Goal: Communication & Community: Answer question/provide support

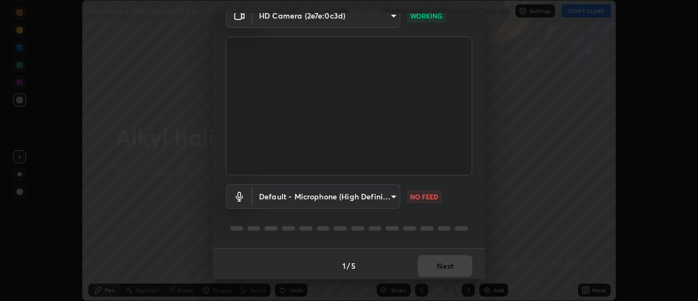
scroll to position [57, 0]
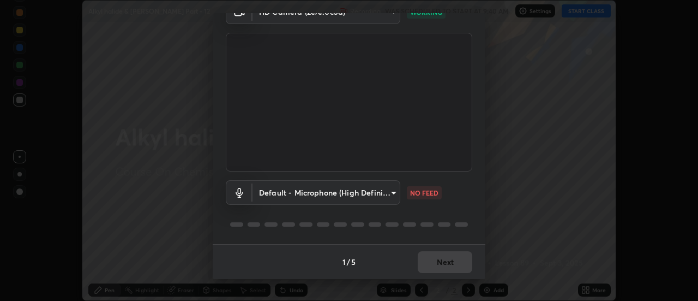
click at [304, 191] on body "Erase all Alkyl halide & [PERSON_NAME] Part - 12 Recording WAS SCHEDULED TO STA…" at bounding box center [349, 150] width 698 height 301
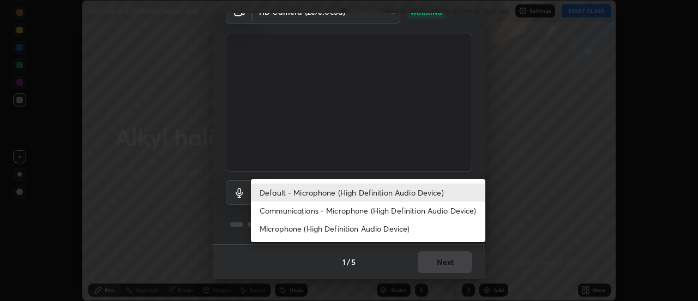
click at [288, 212] on li "Communications - Microphone (High Definition Audio Device)" at bounding box center [368, 210] width 235 height 18
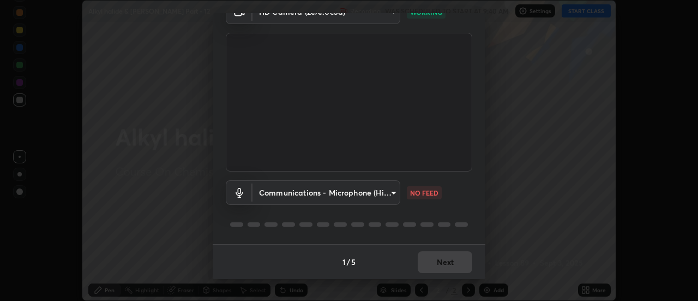
click at [296, 195] on body "Erase all Alkyl halide & [PERSON_NAME] Part - 12 Recording WAS SCHEDULED TO STA…" at bounding box center [349, 150] width 698 height 301
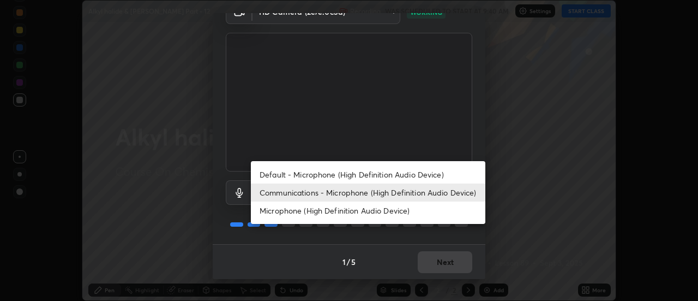
click at [297, 176] on li "Default - Microphone (High Definition Audio Device)" at bounding box center [368, 174] width 235 height 18
type input "default"
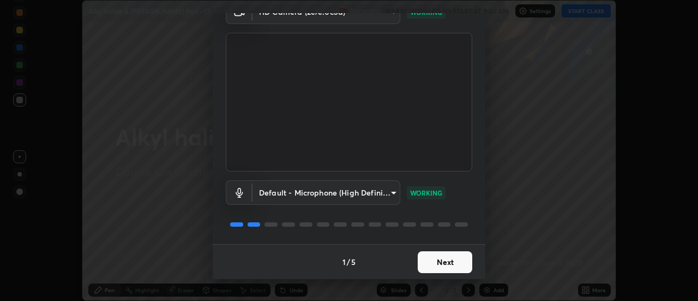
click at [442, 262] on button "Next" at bounding box center [445, 262] width 55 height 22
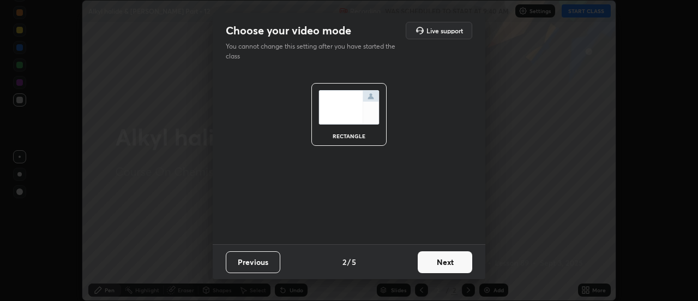
scroll to position [0, 0]
click at [447, 262] on button "Next" at bounding box center [445, 262] width 55 height 22
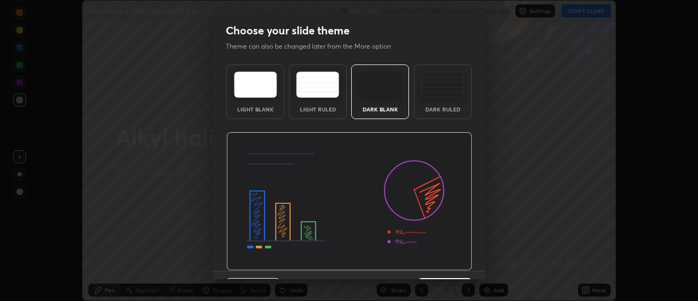
scroll to position [27, 0]
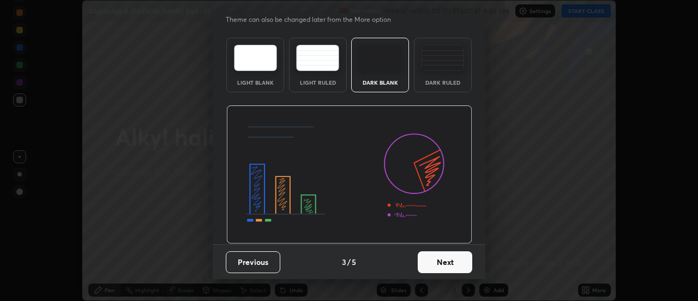
click at [445, 261] on button "Next" at bounding box center [445, 262] width 55 height 22
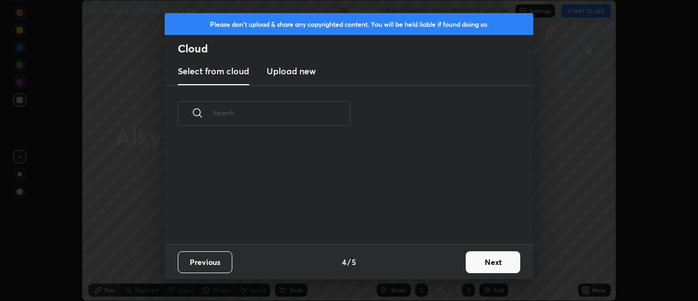
scroll to position [103, 350]
click at [496, 265] on button "Next" at bounding box center [493, 262] width 55 height 22
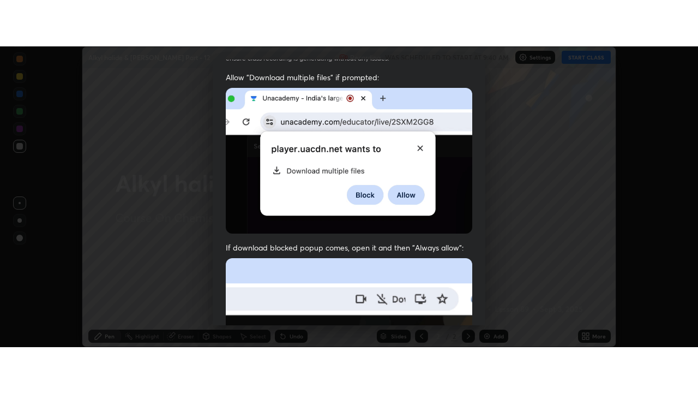
scroll to position [280, 0]
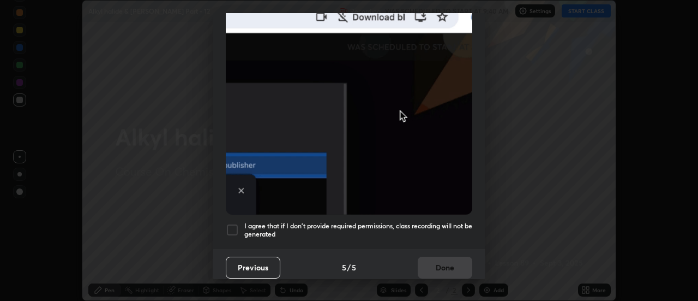
click at [236, 223] on div at bounding box center [232, 229] width 13 height 13
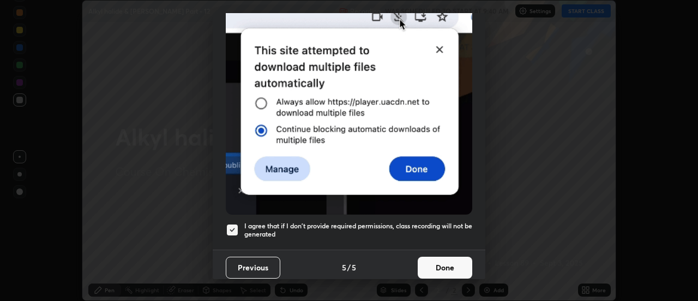
click at [449, 260] on button "Done" at bounding box center [445, 267] width 55 height 22
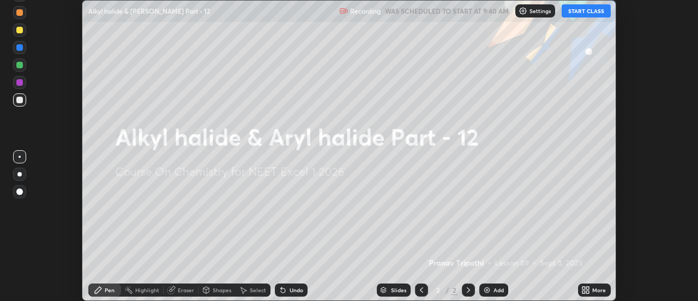
click at [585, 292] on icon at bounding box center [584, 291] width 3 height 3
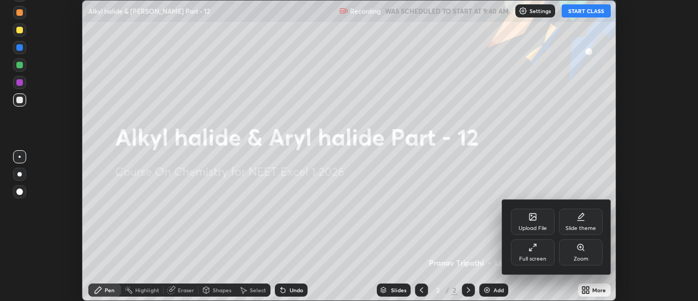
click at [533, 250] on icon at bounding box center [533, 247] width 9 height 9
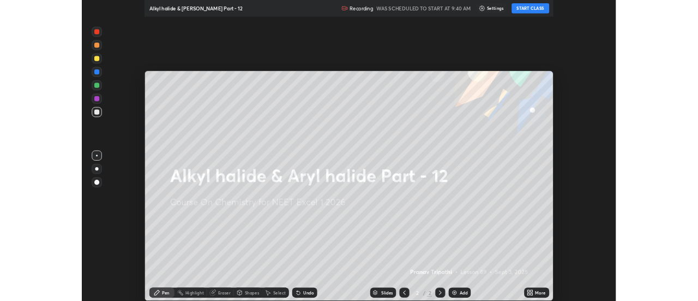
scroll to position [393, 698]
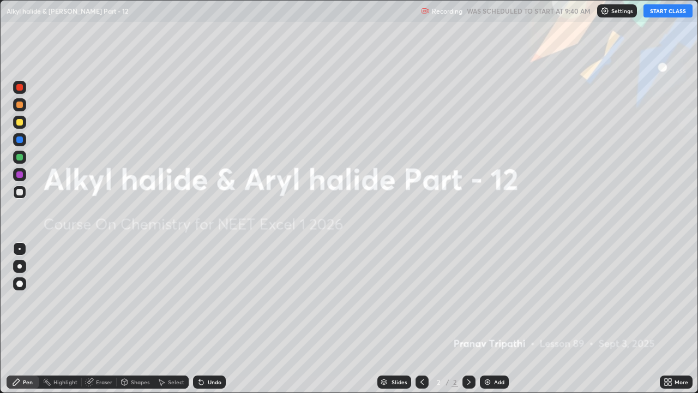
click at [662, 10] on button "START CLASS" at bounding box center [668, 10] width 49 height 13
click at [496, 300] on div "Add" at bounding box center [499, 381] width 10 height 5
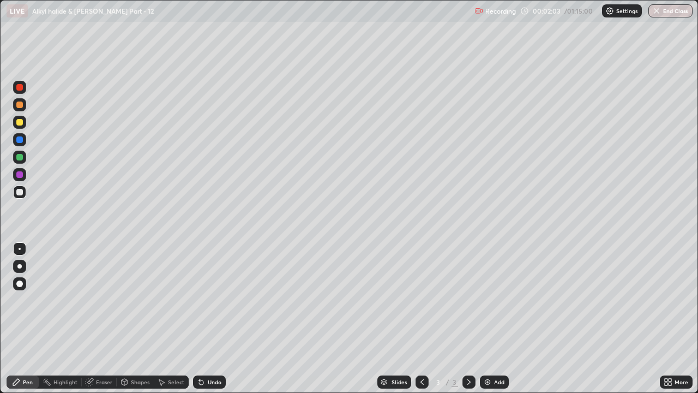
click at [109, 300] on div "Eraser" at bounding box center [104, 381] width 16 height 5
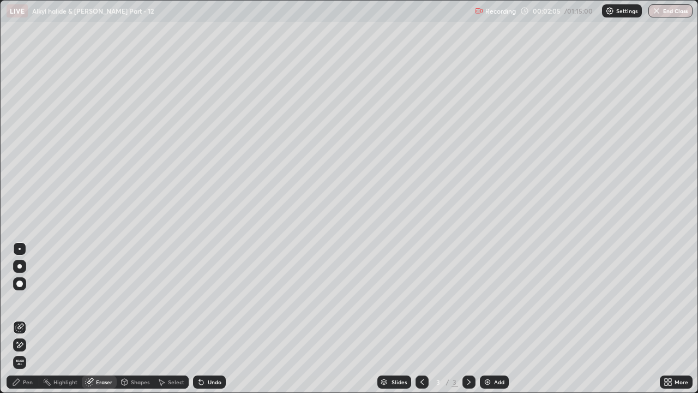
click at [30, 300] on div "Pen" at bounding box center [28, 381] width 10 height 5
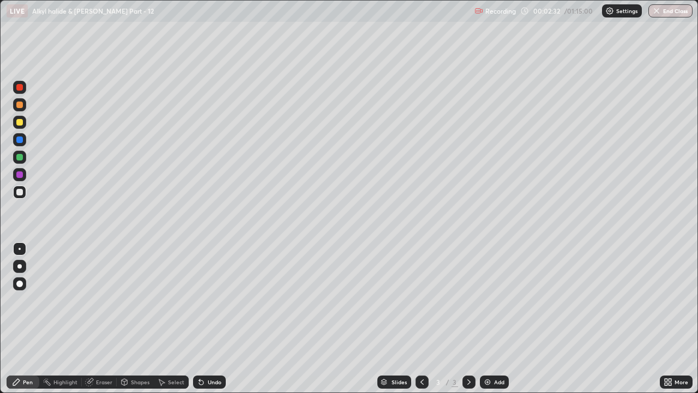
click at [20, 175] on div at bounding box center [19, 174] width 7 height 7
click at [104, 300] on div "Eraser" at bounding box center [104, 381] width 16 height 5
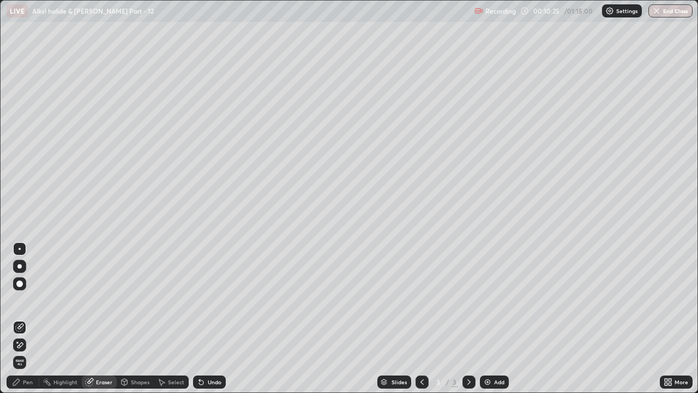
click at [27, 300] on div "Pen" at bounding box center [23, 381] width 33 height 13
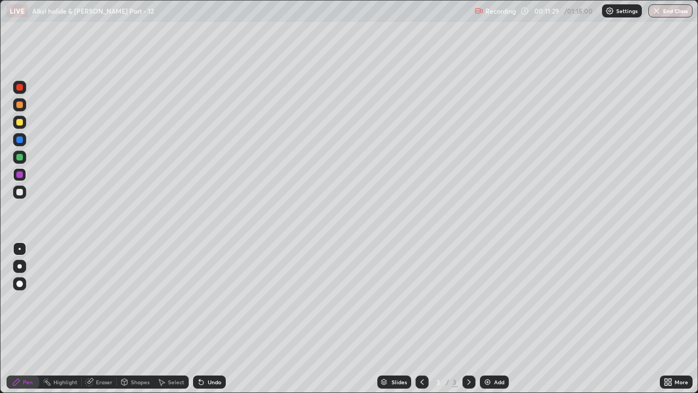
click at [492, 300] on div "Add" at bounding box center [494, 381] width 29 height 13
click at [18, 193] on div at bounding box center [19, 192] width 7 height 7
click at [100, 300] on div "Eraser" at bounding box center [104, 381] width 16 height 5
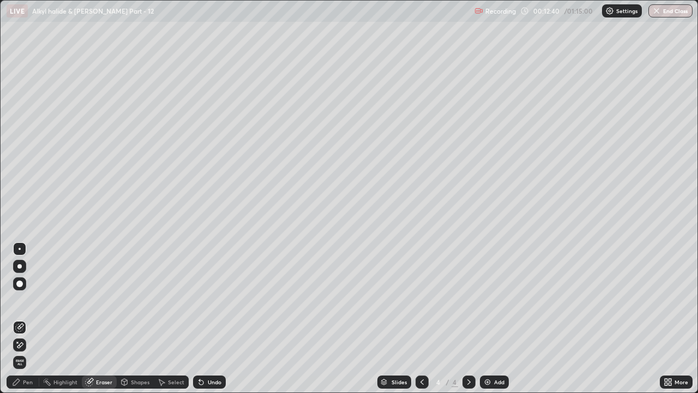
click at [26, 300] on div "Pen" at bounding box center [28, 381] width 10 height 5
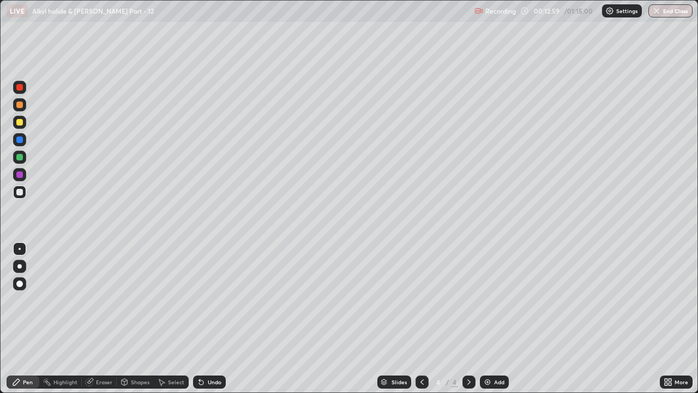
click at [101, 300] on div "Eraser" at bounding box center [104, 381] width 16 height 5
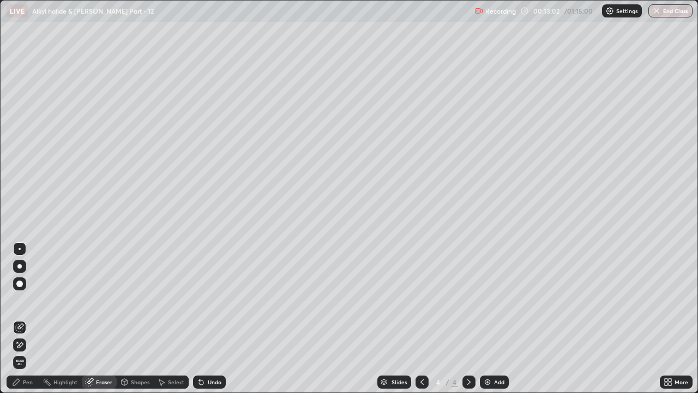
click at [27, 300] on div "Pen" at bounding box center [23, 381] width 33 height 13
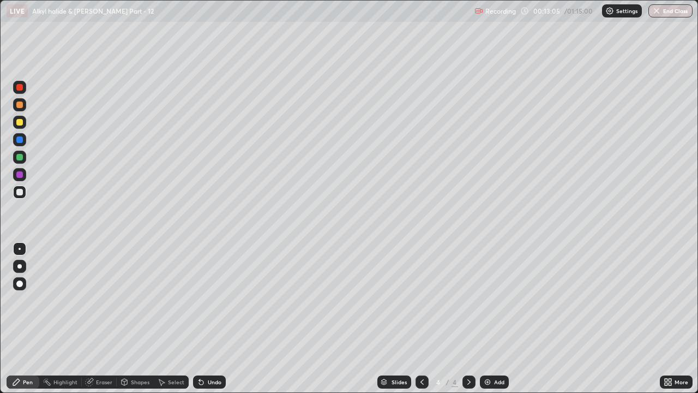
click at [98, 300] on div "Eraser" at bounding box center [104, 381] width 16 height 5
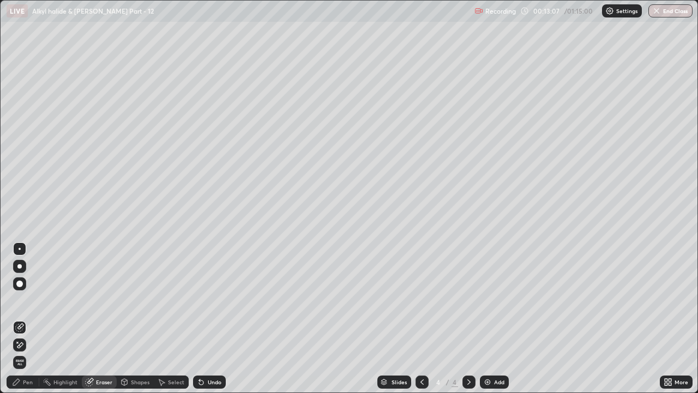
click at [28, 300] on div "Pen" at bounding box center [28, 381] width 10 height 5
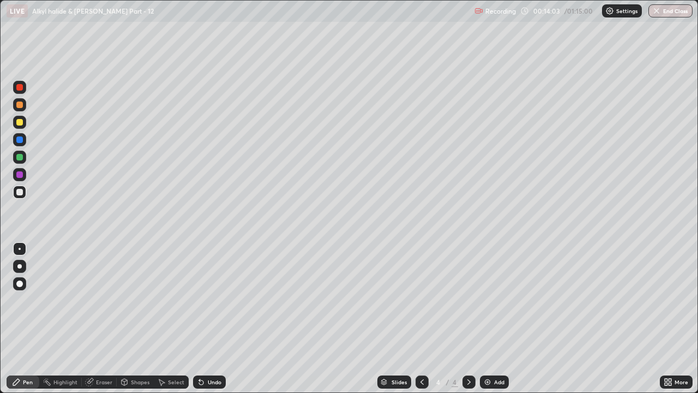
click at [104, 300] on div "Eraser" at bounding box center [104, 381] width 16 height 5
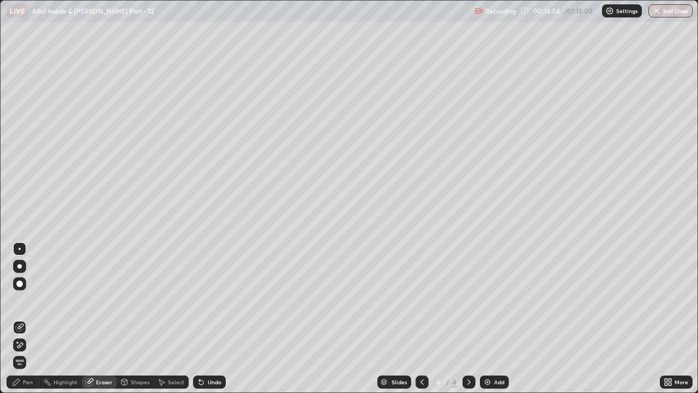
click at [29, 300] on div "Pen" at bounding box center [28, 381] width 10 height 5
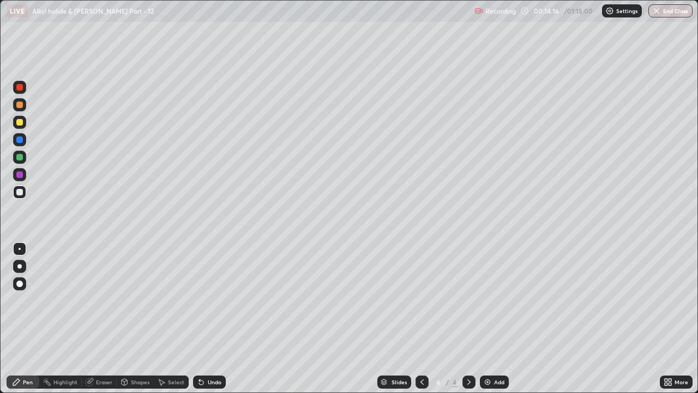
click at [102, 300] on div "Eraser" at bounding box center [104, 381] width 16 height 5
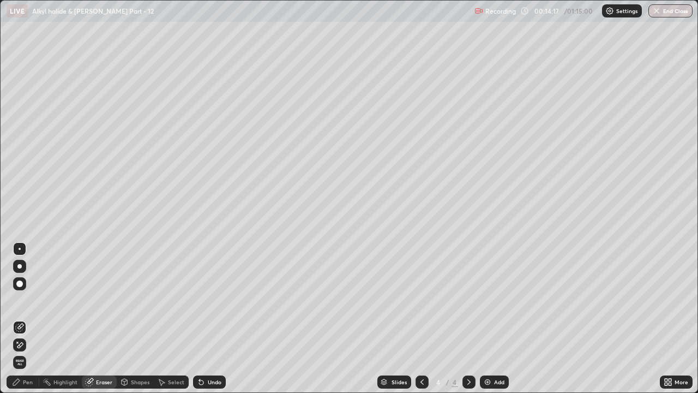
click at [28, 300] on div "Pen" at bounding box center [28, 381] width 10 height 5
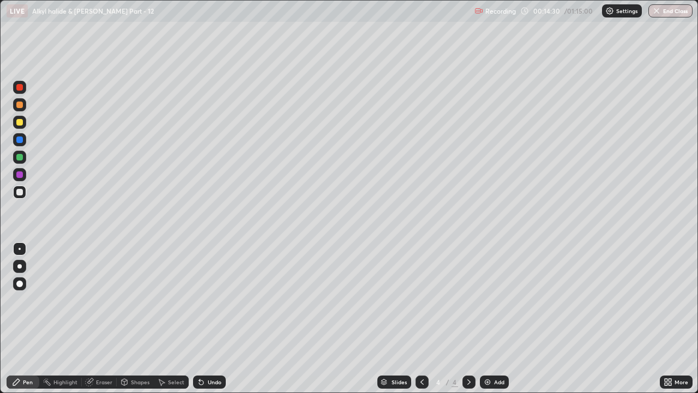
click at [19, 173] on div at bounding box center [19, 174] width 7 height 7
click at [490, 300] on img at bounding box center [487, 381] width 9 height 9
click at [19, 192] on div at bounding box center [19, 192] width 7 height 7
click at [105, 300] on div "Eraser" at bounding box center [104, 381] width 16 height 5
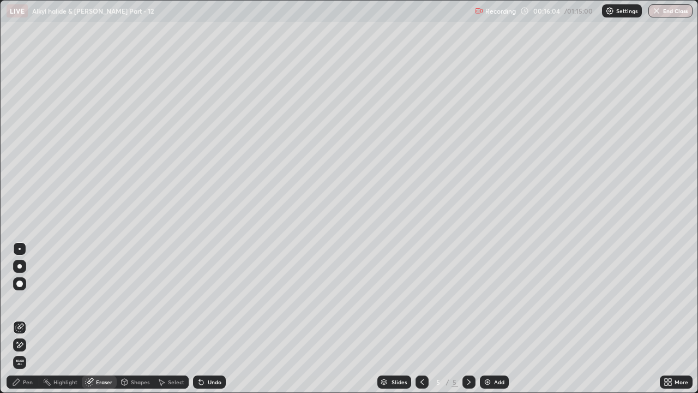
click at [27, 300] on div "Pen" at bounding box center [28, 381] width 10 height 5
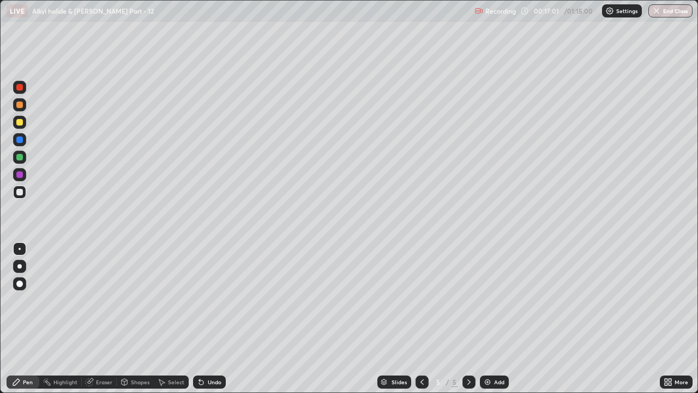
click at [20, 123] on div at bounding box center [19, 122] width 7 height 7
click at [104, 300] on div "Eraser" at bounding box center [104, 381] width 16 height 5
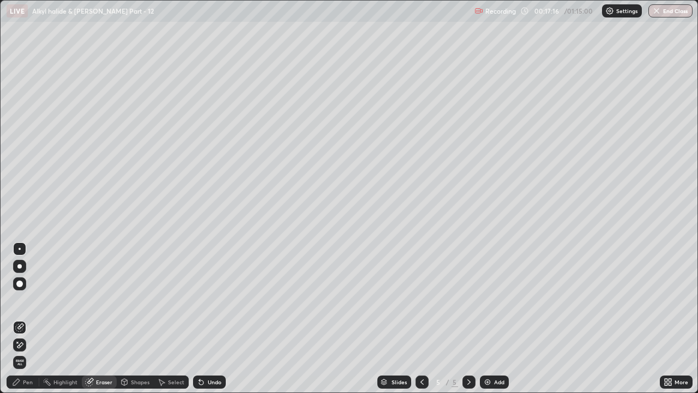
click at [31, 300] on div "Pen" at bounding box center [28, 381] width 10 height 5
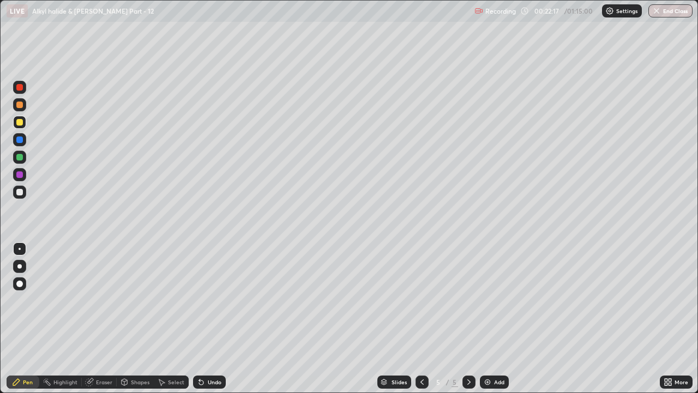
click at [490, 300] on img at bounding box center [487, 381] width 9 height 9
click at [25, 159] on div at bounding box center [19, 157] width 13 height 13
click at [20, 105] on div at bounding box center [19, 104] width 7 height 7
click at [107, 300] on div "Eraser" at bounding box center [99, 381] width 35 height 13
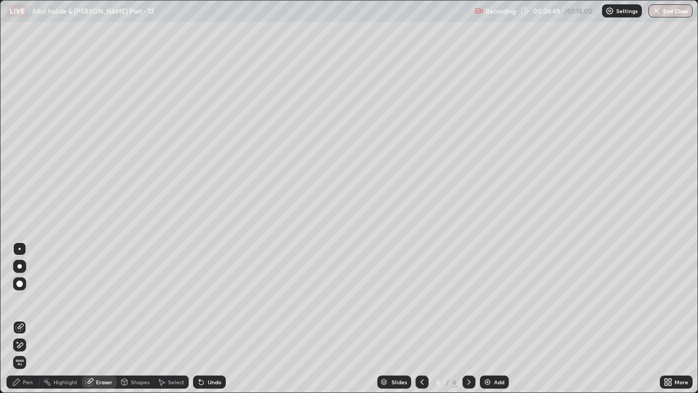
click at [28, 300] on div "Pen" at bounding box center [28, 381] width 10 height 5
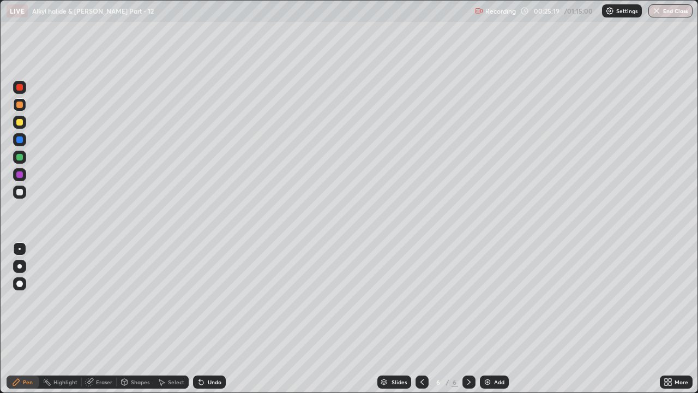
click at [23, 158] on div at bounding box center [19, 157] width 13 height 13
click at [21, 191] on div at bounding box center [19, 192] width 7 height 7
click at [98, 300] on div "Eraser" at bounding box center [104, 381] width 16 height 5
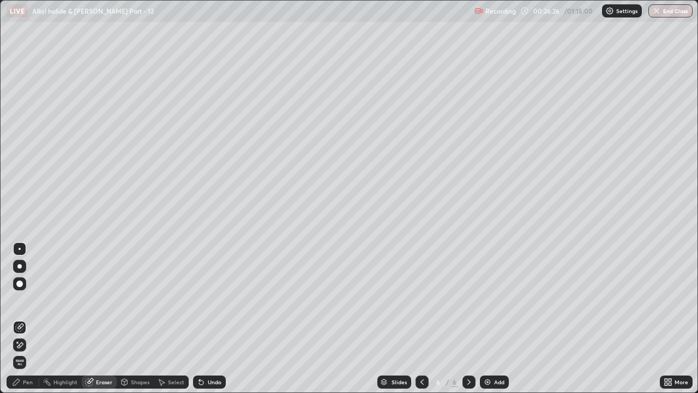
click at [22, 300] on div "Pen" at bounding box center [23, 381] width 33 height 13
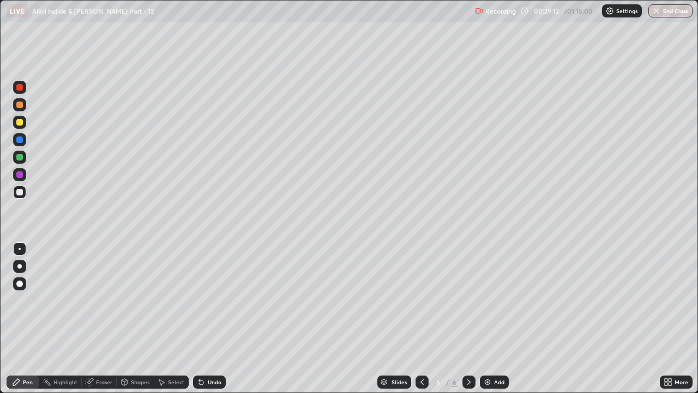
click at [465, 300] on div at bounding box center [469, 381] width 13 height 13
click at [494, 300] on div "Add" at bounding box center [499, 381] width 10 height 5
click at [20, 157] on div at bounding box center [19, 157] width 7 height 7
click at [492, 300] on div "Add" at bounding box center [494, 381] width 29 height 13
click at [105, 300] on div "Eraser" at bounding box center [104, 381] width 16 height 5
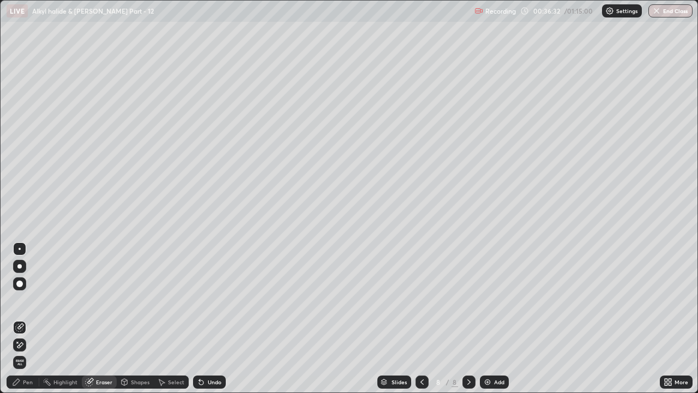
click at [29, 300] on div "Pen" at bounding box center [23, 381] width 33 height 13
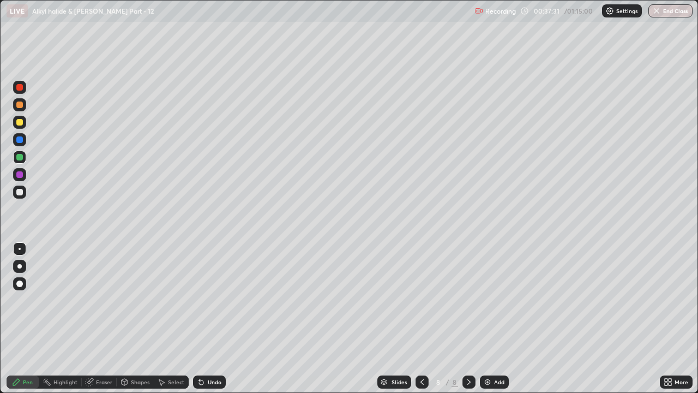
click at [22, 128] on div at bounding box center [19, 122] width 13 height 13
click at [103, 300] on div "Eraser" at bounding box center [104, 381] width 16 height 5
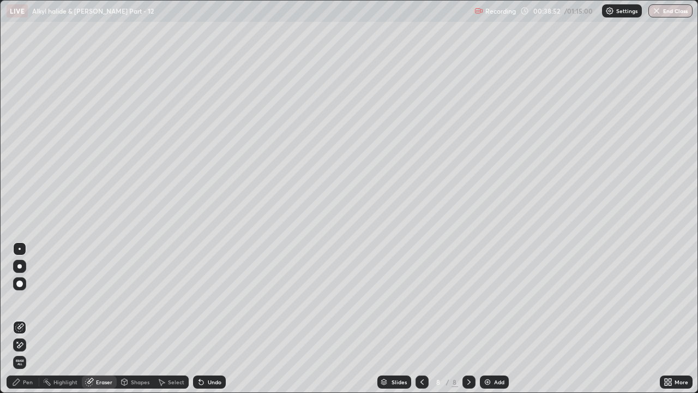
click at [28, 300] on div "Pen" at bounding box center [28, 381] width 10 height 5
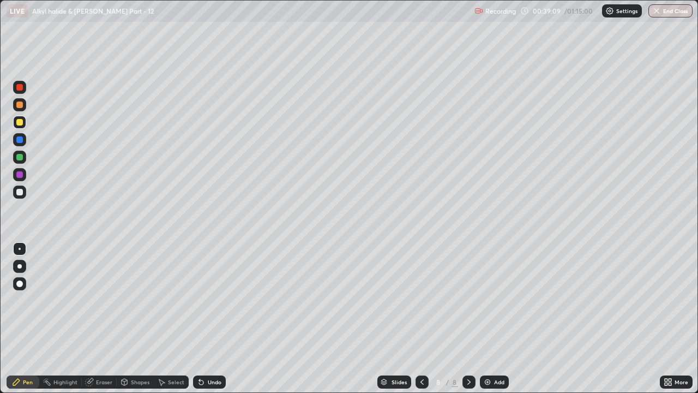
click at [19, 107] on div at bounding box center [19, 104] width 7 height 7
click at [105, 300] on div "Eraser" at bounding box center [104, 381] width 16 height 5
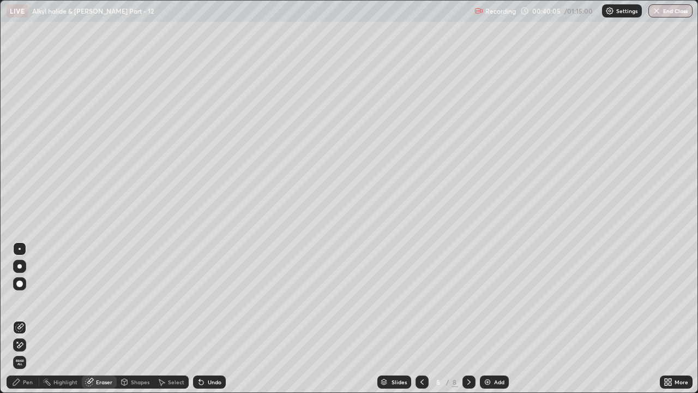
click at [28, 300] on div "Pen" at bounding box center [28, 381] width 10 height 5
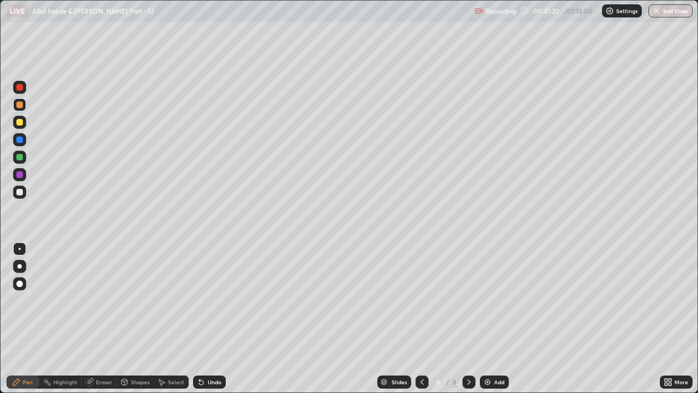
click at [495, 300] on div "Add" at bounding box center [499, 381] width 10 height 5
click at [100, 300] on div "Eraser" at bounding box center [104, 381] width 16 height 5
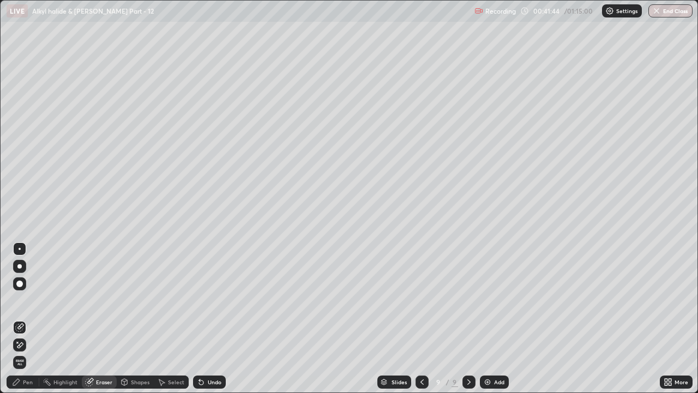
click at [27, 300] on div "Pen" at bounding box center [28, 381] width 10 height 5
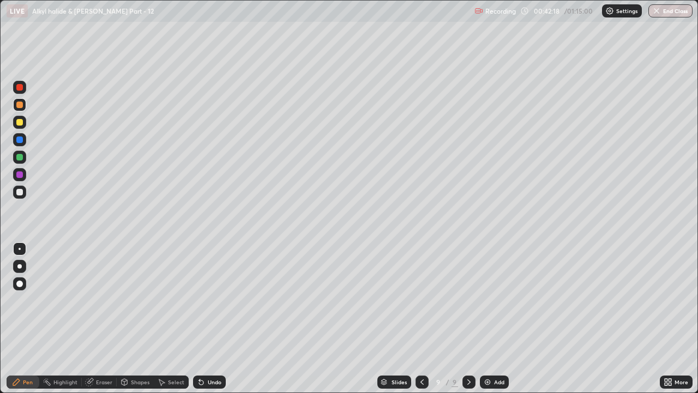
click at [100, 300] on div "Eraser" at bounding box center [99, 381] width 35 height 13
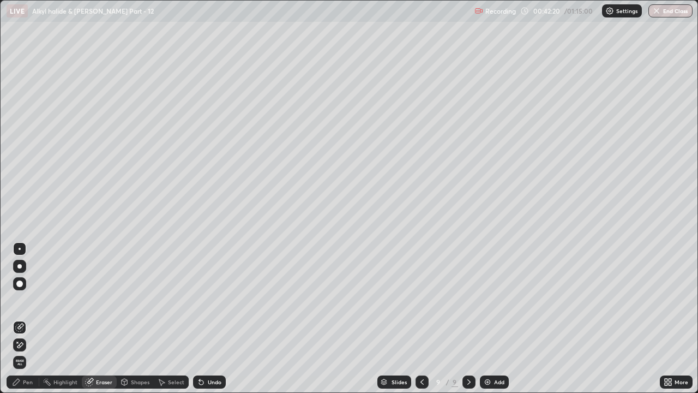
click at [25, 300] on div "Pen" at bounding box center [23, 381] width 33 height 13
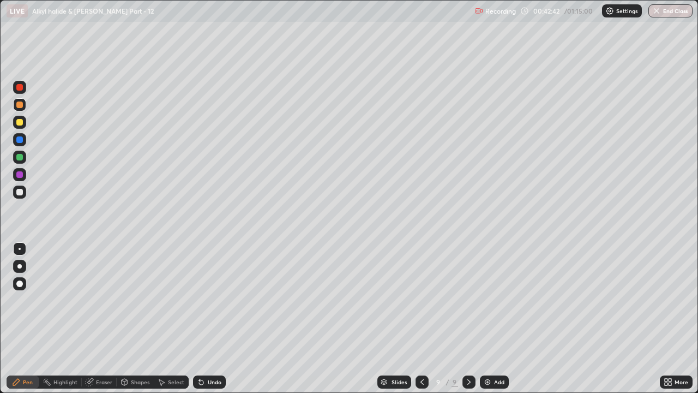
click at [101, 300] on div "Eraser" at bounding box center [104, 381] width 16 height 5
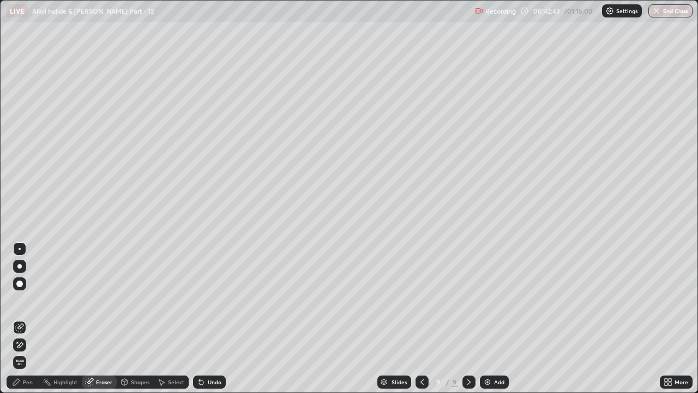
click at [25, 300] on div "Pen" at bounding box center [23, 381] width 33 height 13
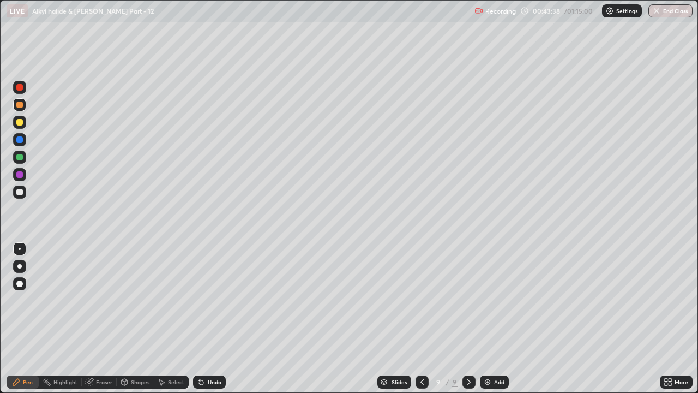
click at [21, 88] on div at bounding box center [19, 87] width 7 height 7
click at [487, 300] on img at bounding box center [487, 381] width 9 height 9
click at [20, 193] on div at bounding box center [19, 192] width 7 height 7
click at [22, 159] on div at bounding box center [19, 157] width 7 height 7
click at [19, 124] on div at bounding box center [19, 122] width 7 height 7
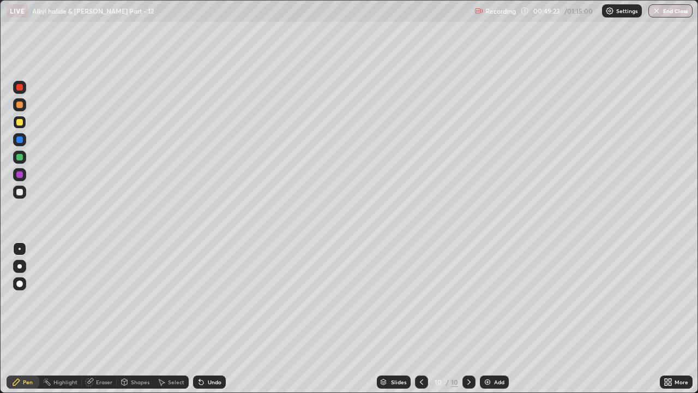
click at [19, 193] on div at bounding box center [19, 192] width 7 height 7
click at [20, 102] on div at bounding box center [19, 104] width 7 height 7
click at [23, 123] on div at bounding box center [19, 122] width 13 height 13
click at [19, 105] on div at bounding box center [19, 104] width 7 height 7
click at [20, 124] on div at bounding box center [19, 122] width 7 height 7
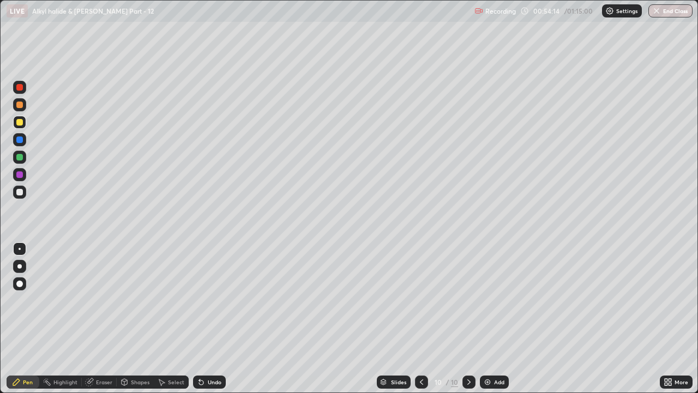
click at [490, 300] on img at bounding box center [487, 381] width 9 height 9
click at [20, 194] on div at bounding box center [19, 192] width 7 height 7
click at [25, 159] on div at bounding box center [19, 157] width 13 height 13
click at [21, 123] on div at bounding box center [19, 122] width 7 height 7
click at [20, 192] on div at bounding box center [19, 192] width 7 height 7
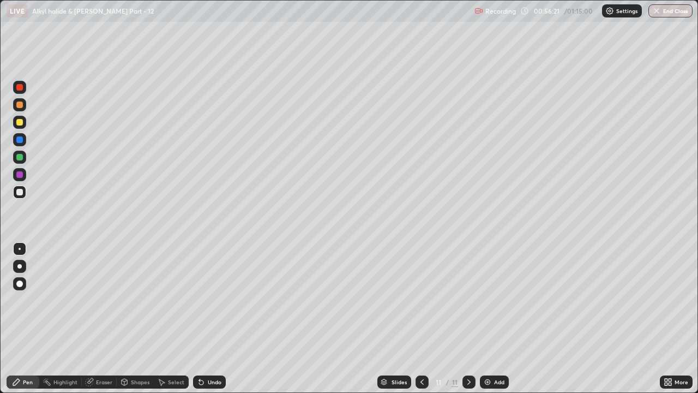
click at [101, 300] on div "Eraser" at bounding box center [99, 381] width 35 height 13
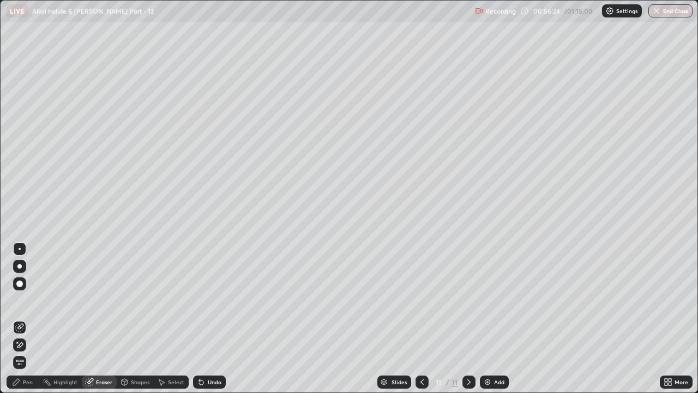
click at [28, 300] on div "Pen" at bounding box center [28, 381] width 10 height 5
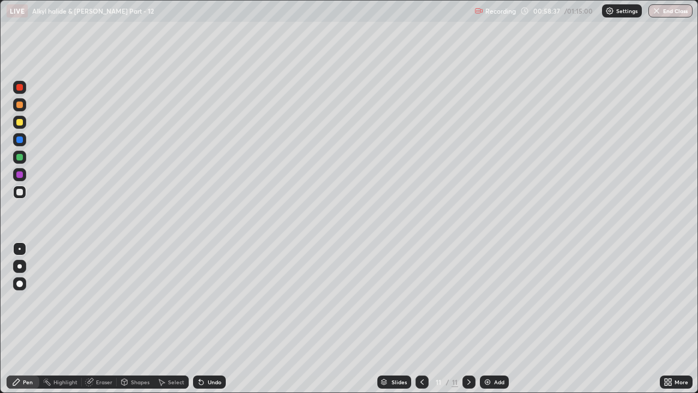
click at [19, 105] on div at bounding box center [19, 104] width 7 height 7
click at [21, 173] on div at bounding box center [19, 174] width 7 height 7
click at [19, 191] on div at bounding box center [19, 192] width 7 height 7
click at [487, 300] on img at bounding box center [487, 381] width 9 height 9
click at [20, 123] on div at bounding box center [19, 122] width 7 height 7
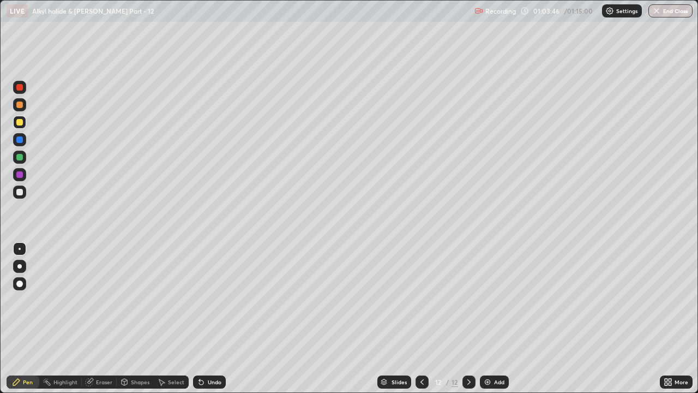
click at [102, 300] on div "Eraser" at bounding box center [104, 381] width 16 height 5
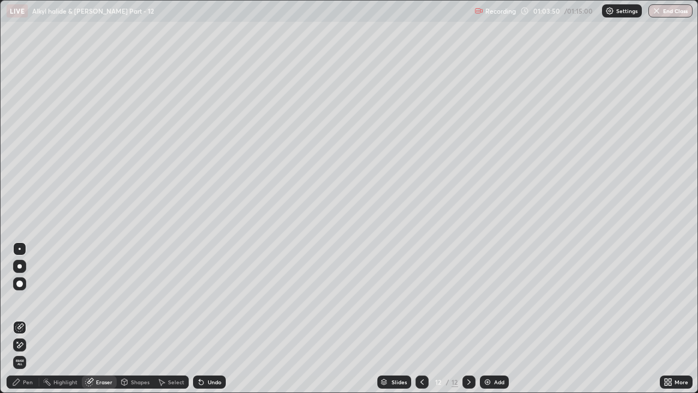
click at [33, 300] on div "Pen" at bounding box center [23, 381] width 33 height 13
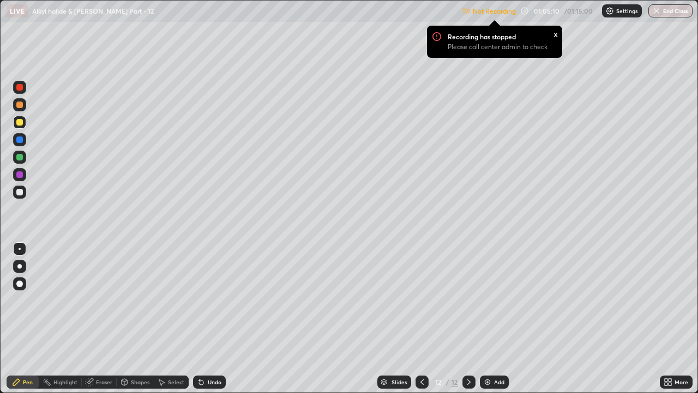
click at [105, 300] on div "Eraser" at bounding box center [104, 381] width 16 height 5
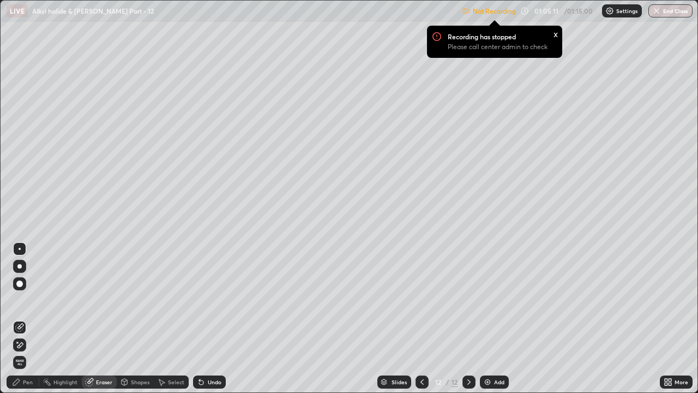
click at [27, 300] on div "Pen" at bounding box center [23, 381] width 33 height 13
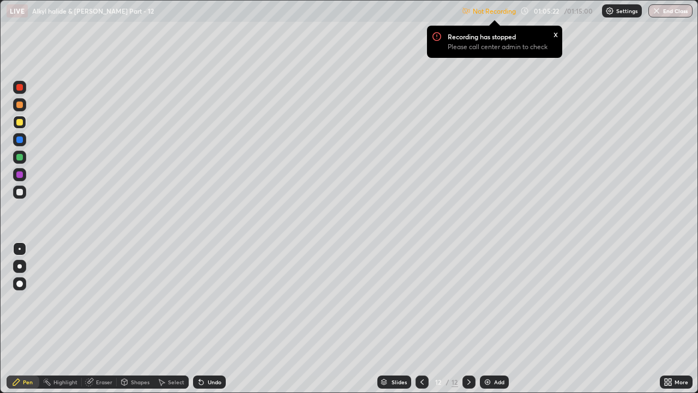
click at [667, 300] on icon at bounding box center [666, 380] width 3 height 3
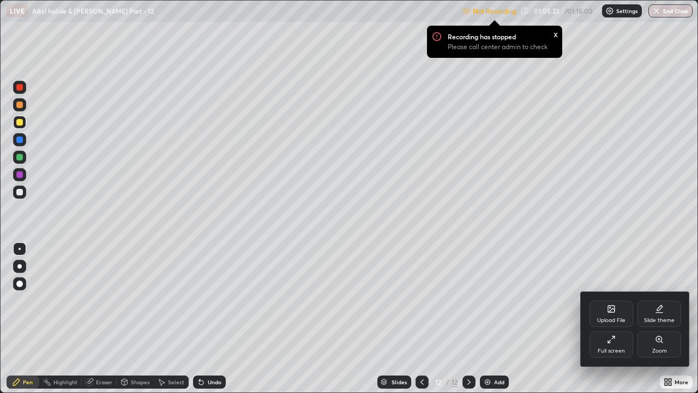
click at [617, 300] on div "Full screen" at bounding box center [612, 344] width 44 height 26
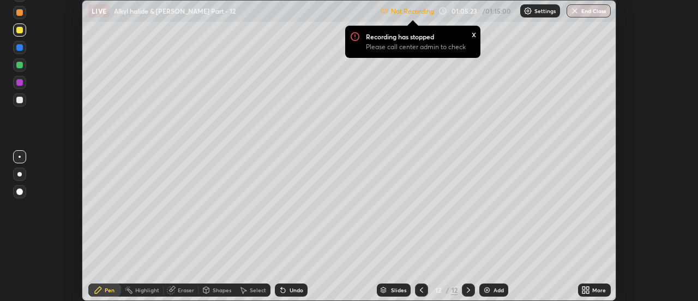
scroll to position [54241, 53844]
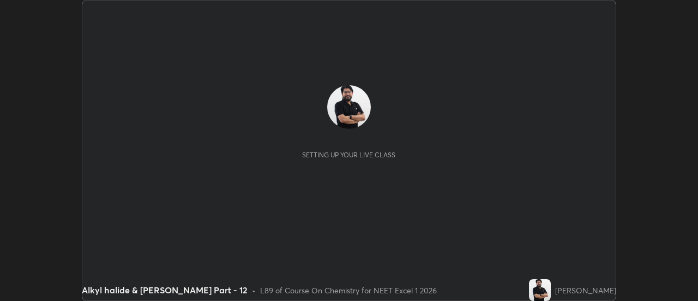
scroll to position [301, 698]
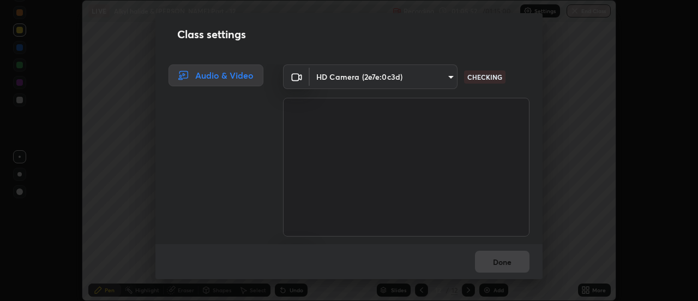
click at [372, 74] on body "Erase all LIVE Alkyl halide & [PERSON_NAME] Part - 12 Recording 01:05:52 / 01:1…" at bounding box center [349, 150] width 698 height 301
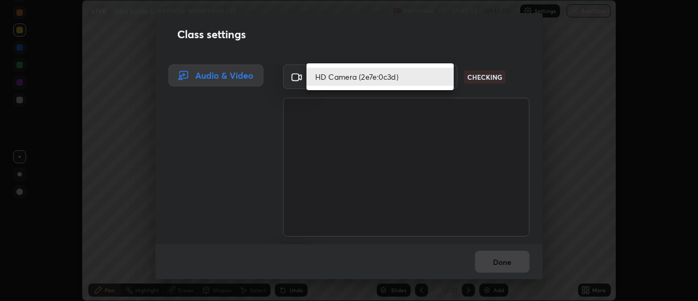
click at [351, 80] on li "HD Camera (2e7e:0c3d)" at bounding box center [380, 77] width 147 height 18
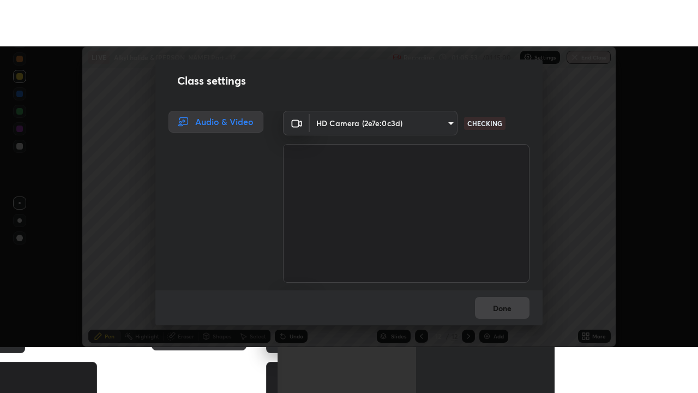
scroll to position [68, 0]
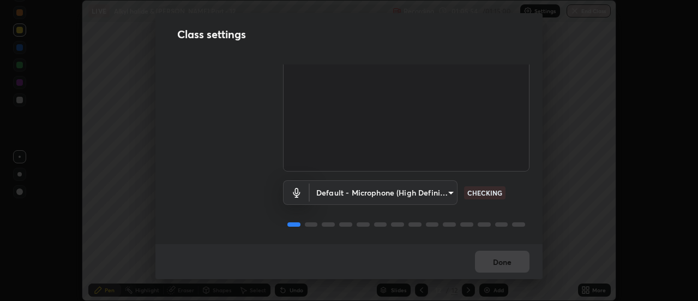
click at [380, 183] on body "Erase all LIVE Alkyl halide & Aryl halide Part - 12 Recording 01:05:54 / 01:15:…" at bounding box center [349, 150] width 698 height 301
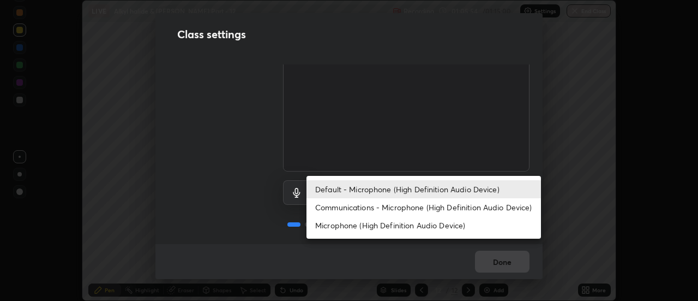
click at [357, 207] on li "Communications - Microphone (High Definition Audio Device)" at bounding box center [424, 207] width 235 height 18
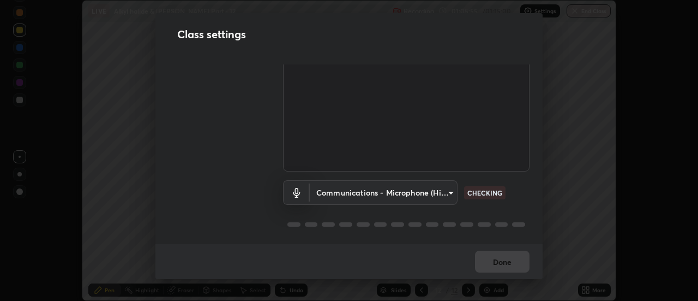
click at [361, 190] on body "Erase all LIVE Alkyl halide & Aryl halide Part - 12 Recording 01:05:55 / 01:15:…" at bounding box center [349, 150] width 698 height 301
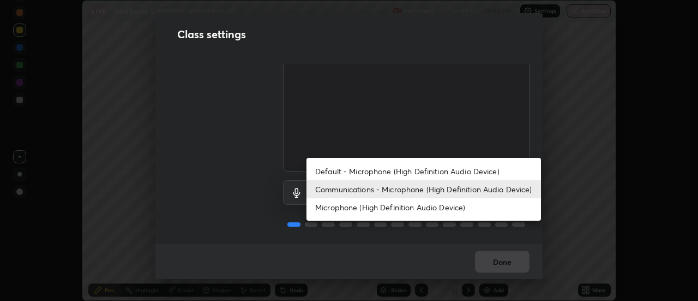
click at [346, 171] on li "Default - Microphone (High Definition Audio Device)" at bounding box center [424, 171] width 235 height 18
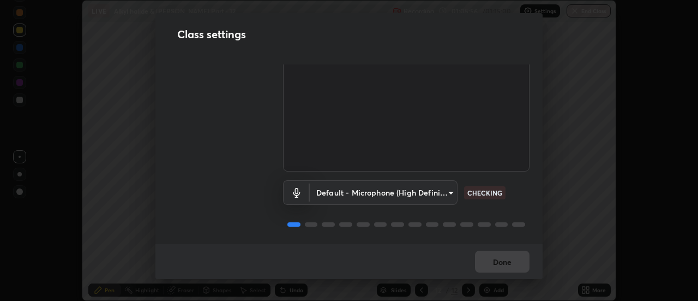
type input "default"
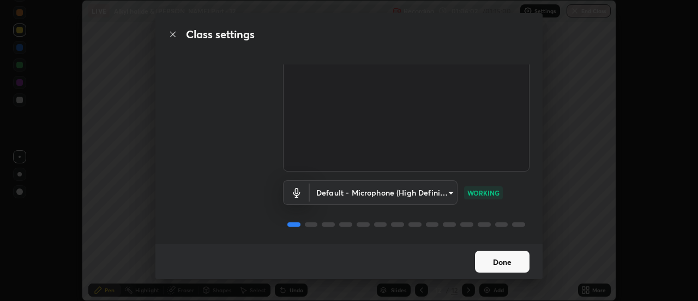
click at [504, 261] on button "Done" at bounding box center [502, 261] width 55 height 22
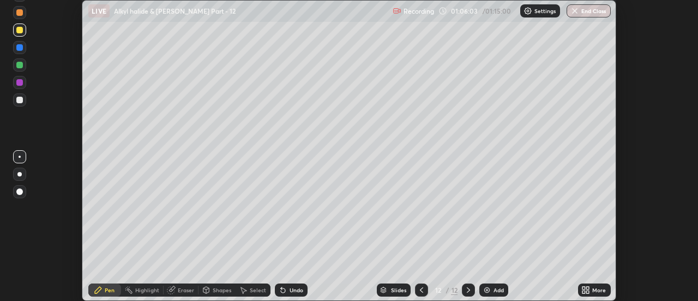
click at [584, 290] on icon at bounding box center [585, 289] width 9 height 9
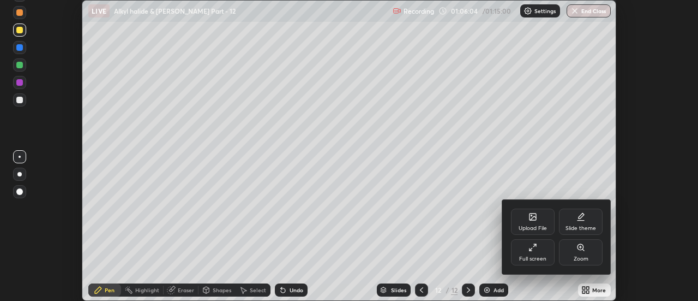
click at [538, 248] on div "Full screen" at bounding box center [533, 252] width 44 height 26
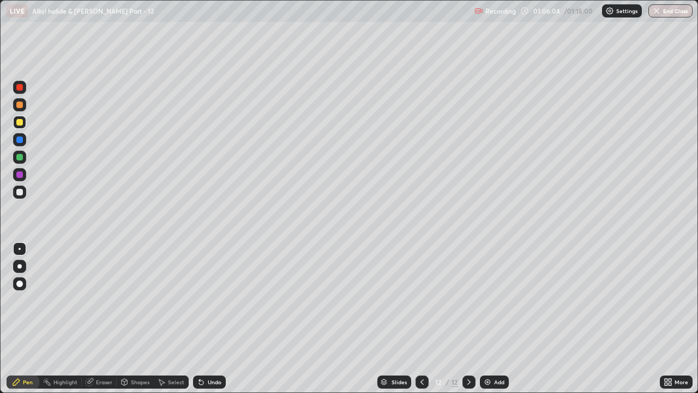
scroll to position [393, 698]
click at [670, 12] on button "End Class" at bounding box center [671, 10] width 44 height 13
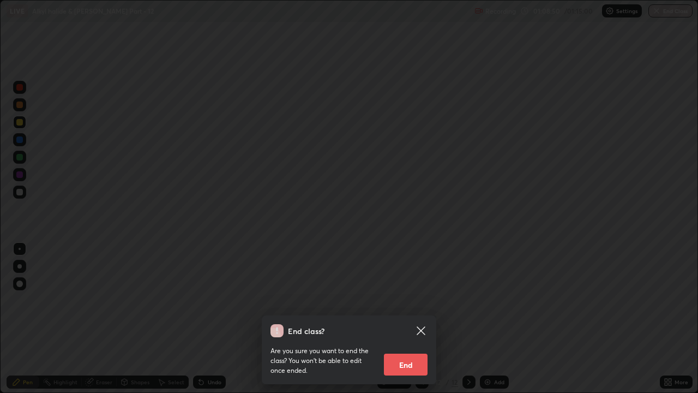
click at [404, 300] on button "End" at bounding box center [406, 364] width 44 height 22
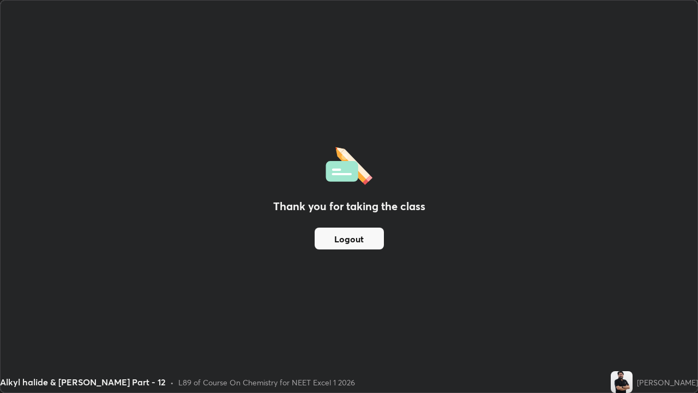
click at [351, 247] on button "Logout" at bounding box center [349, 238] width 69 height 22
